Goal: Information Seeking & Learning: Check status

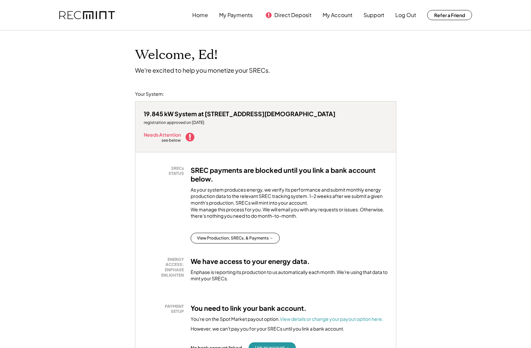
click at [194, 133] on use at bounding box center [189, 137] width 9 height 9
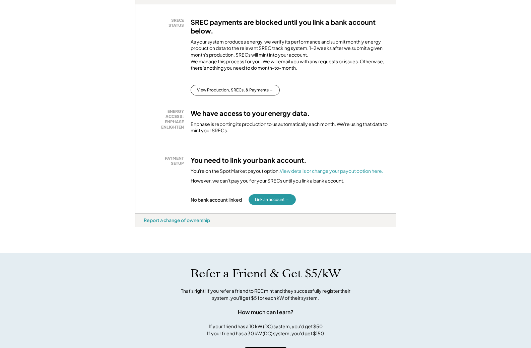
scroll to position [134, 0]
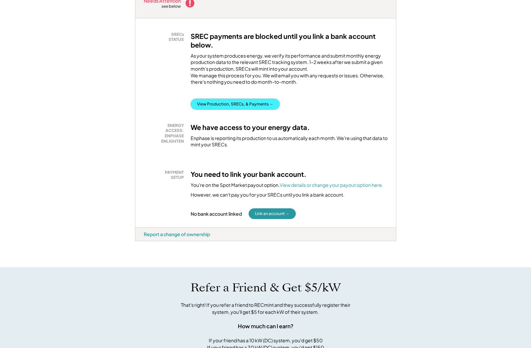
click at [249, 99] on button "View Production, SRECs, & Payments →" at bounding box center [235, 104] width 89 height 11
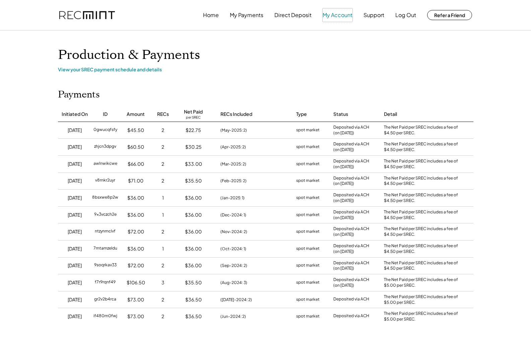
click at [340, 15] on button "My Account" at bounding box center [338, 14] width 30 height 13
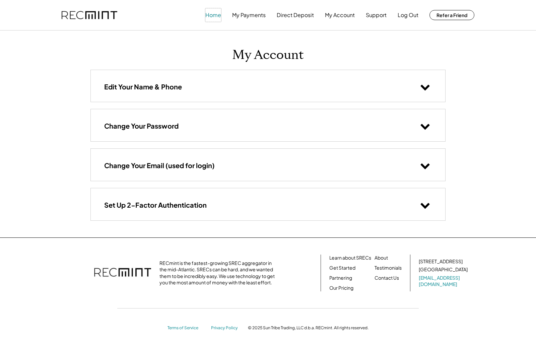
click at [216, 15] on button "Home" at bounding box center [213, 14] width 16 height 13
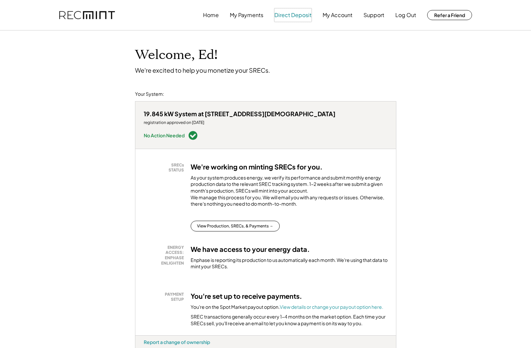
click at [293, 16] on button "Direct Deposit" at bounding box center [292, 14] width 37 height 13
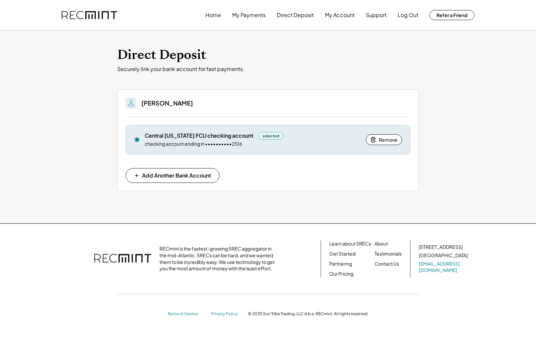
click at [261, 138] on div "selected" at bounding box center [270, 136] width 25 height 8
click at [253, 15] on button "My Payments" at bounding box center [249, 14] width 34 height 13
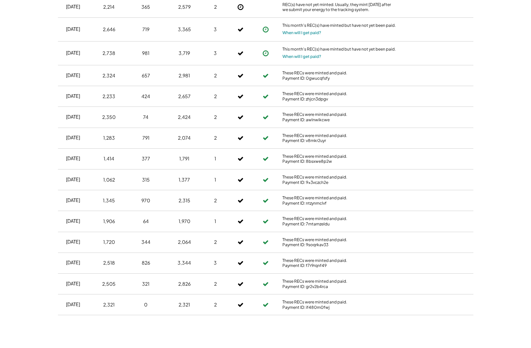
scroll to position [369, 0]
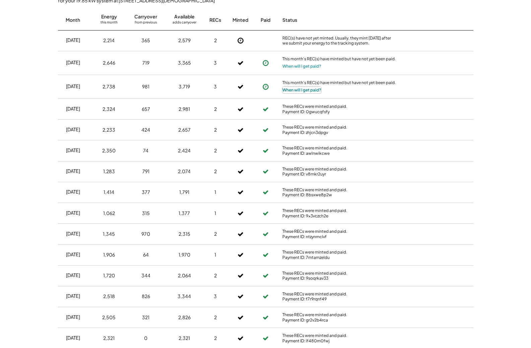
click at [301, 89] on button "When will I get paid?" at bounding box center [302, 90] width 39 height 7
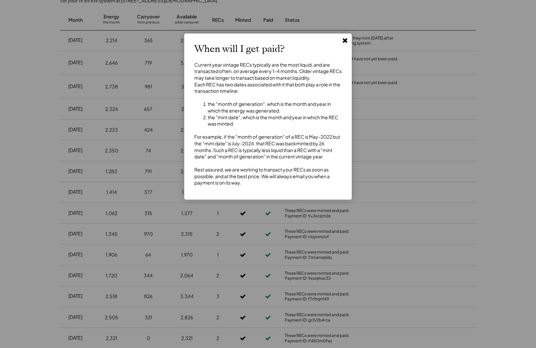
click at [345, 40] on use at bounding box center [345, 40] width 5 height 5
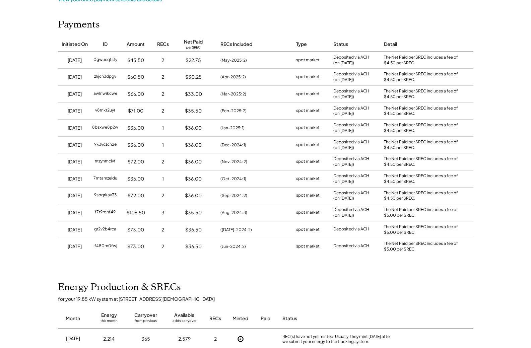
scroll to position [0, 0]
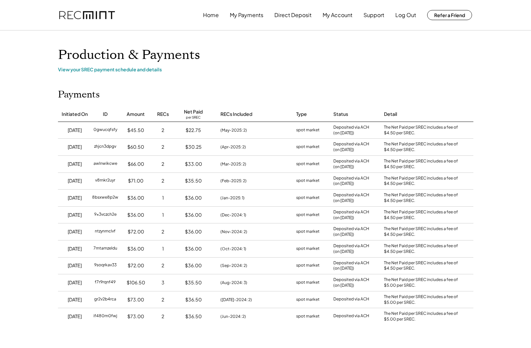
drag, startPoint x: 173, startPoint y: 0, endPoint x: 352, endPoint y: 97, distance: 203.0
click at [351, 103] on div "Payments Initiated On ID Amount RECs Net Paid per SREC RECs Included Type Statu…" at bounding box center [265, 207] width 429 height 236
